Goal: Task Accomplishment & Management: Use online tool/utility

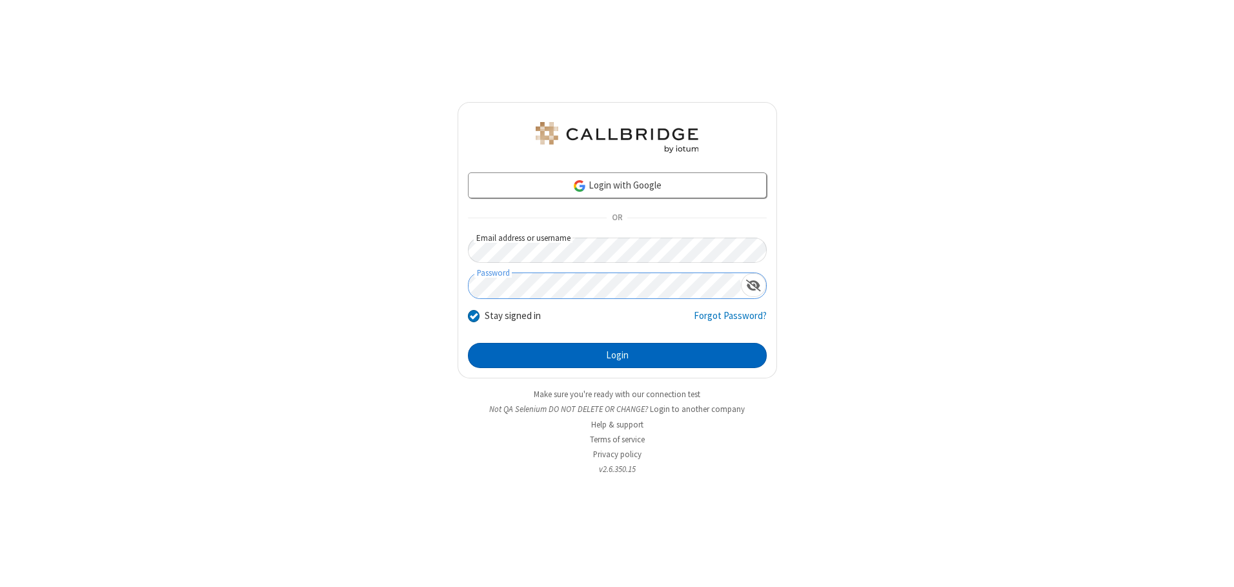
click at [617, 355] on button "Login" at bounding box center [617, 356] width 299 height 26
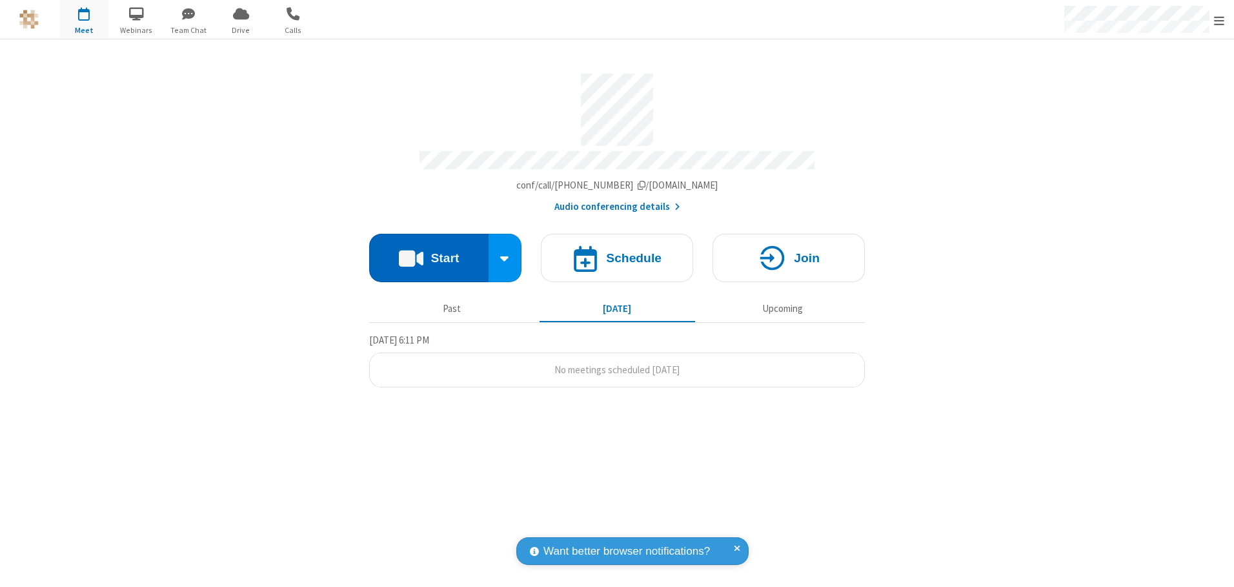
click at [429, 253] on button "Start" at bounding box center [428, 258] width 119 height 48
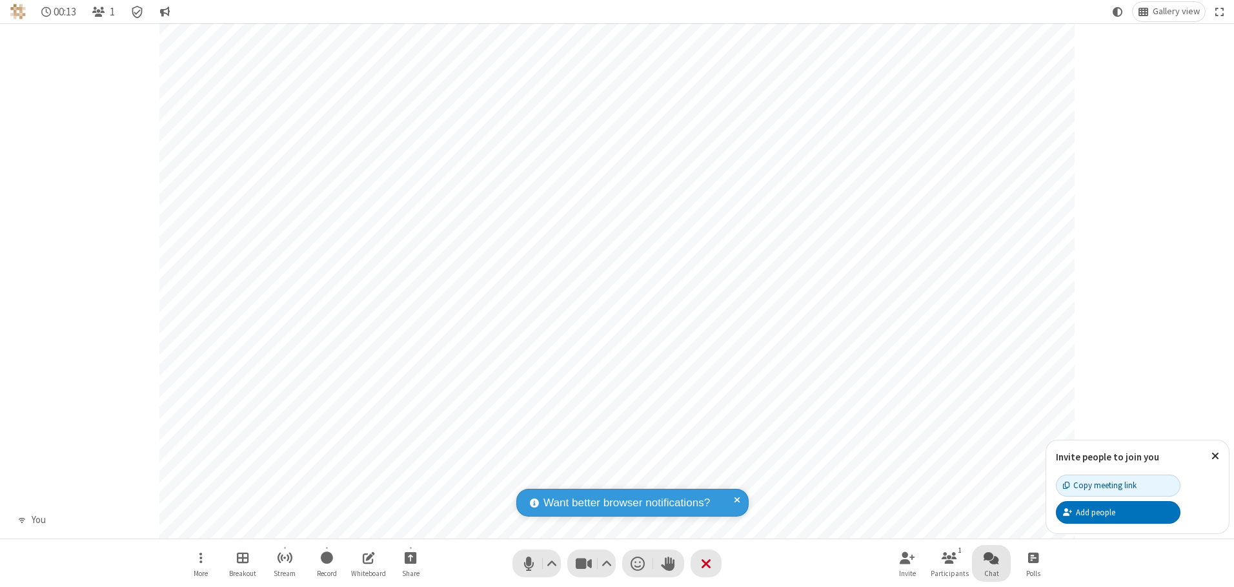
click at [992, 557] on span "Open chat" at bounding box center [991, 557] width 15 height 16
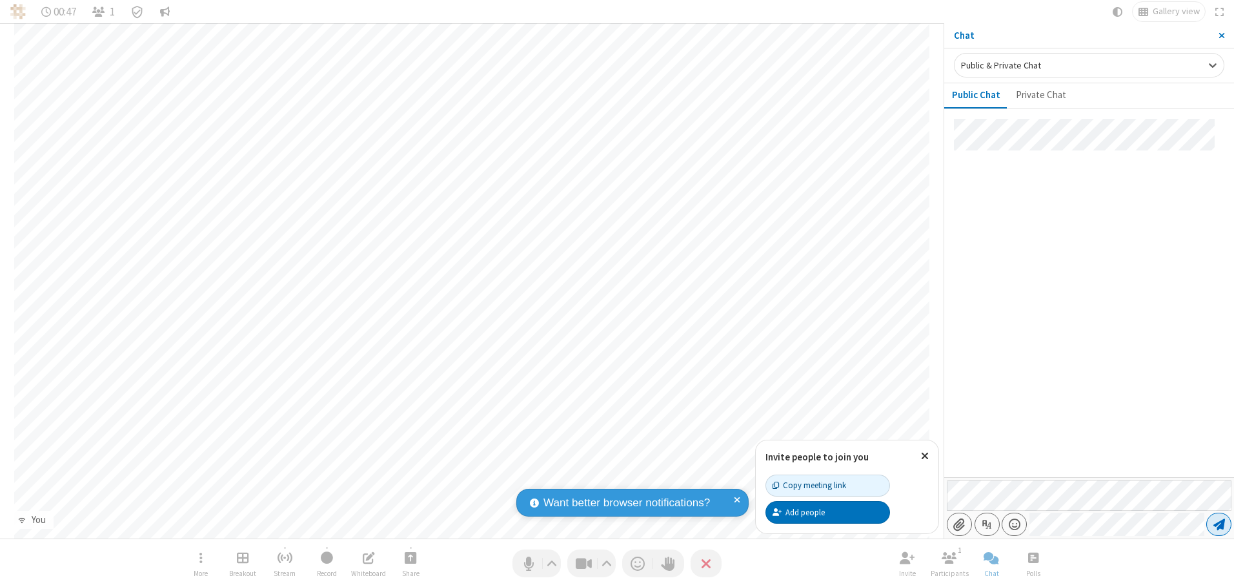
click at [1219, 524] on span "Send message" at bounding box center [1220, 524] width 12 height 13
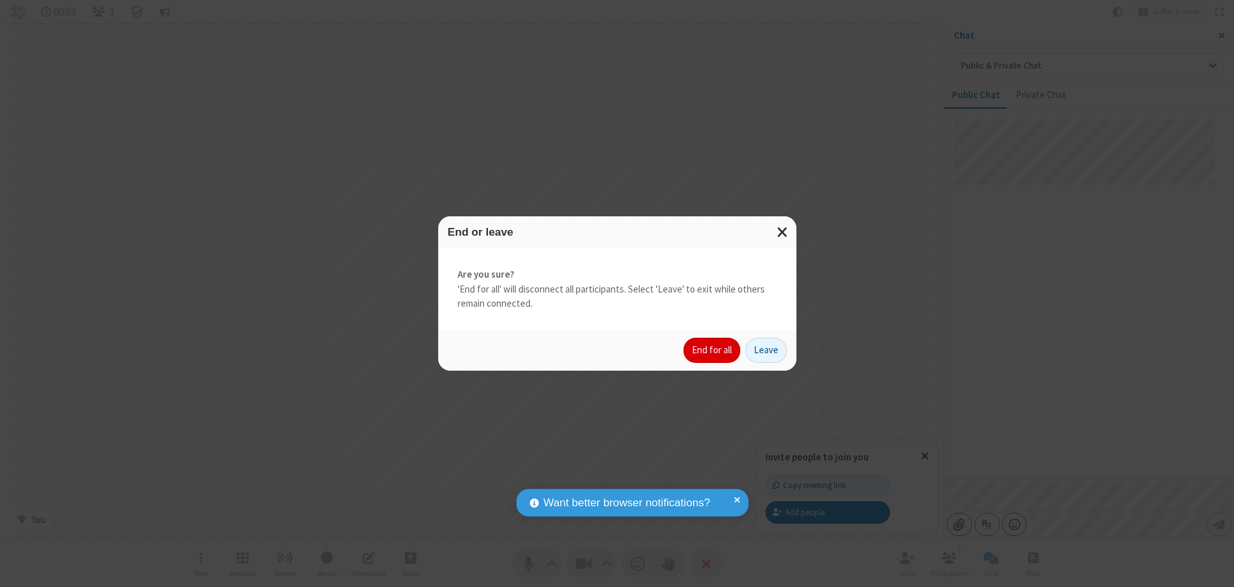
click at [713, 350] on button "End for all" at bounding box center [712, 351] width 57 height 26
